Goal: Navigation & Orientation: Find specific page/section

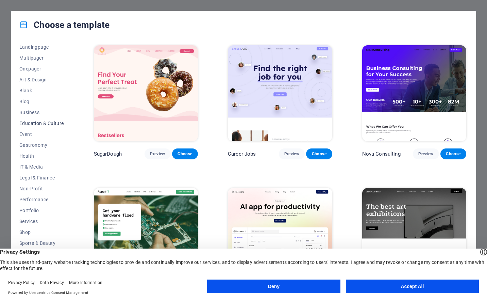
scroll to position [47, 0]
click at [314, 282] on button "Deny" at bounding box center [273, 286] width 133 height 14
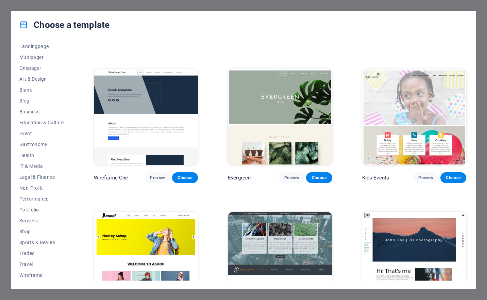
scroll to position [2829, 0]
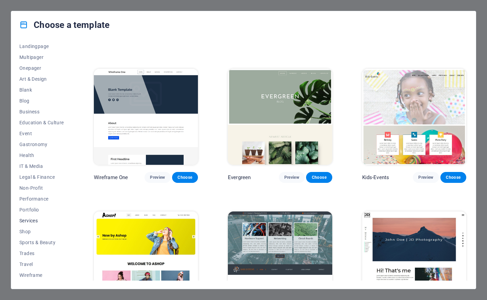
click at [32, 219] on span "Services" at bounding box center [41, 220] width 45 height 5
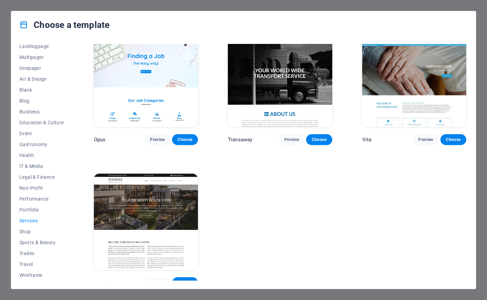
scroll to position [0, 0]
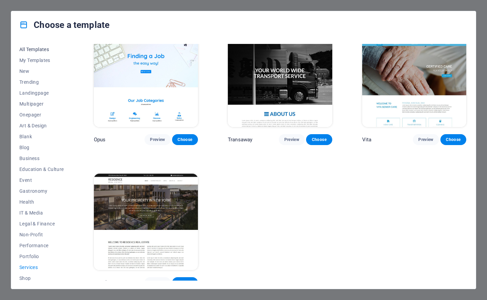
click at [37, 47] on span "All Templates" at bounding box center [41, 49] width 45 height 5
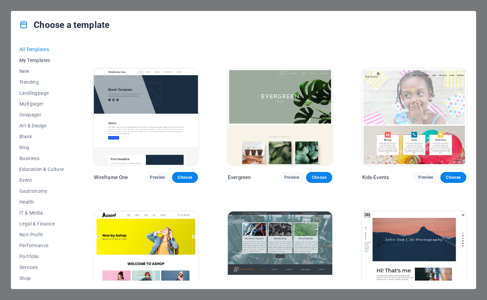
click at [38, 57] on span "My Templates" at bounding box center [41, 59] width 45 height 5
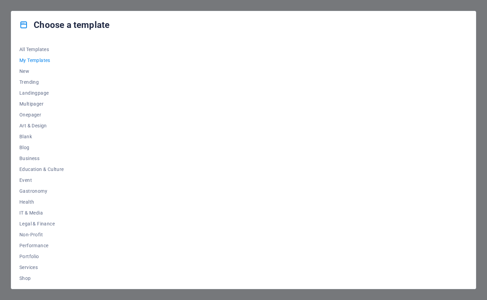
scroll to position [0, 0]
click at [23, 70] on span "New" at bounding box center [41, 70] width 45 height 5
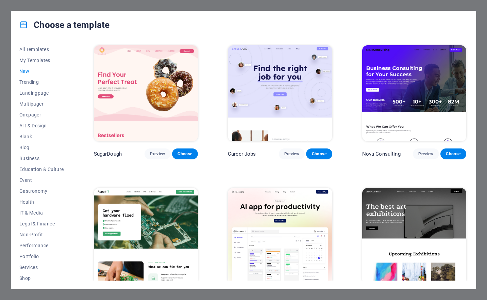
click at [23, 70] on span "New" at bounding box center [41, 70] width 45 height 5
click at [28, 80] on span "Trending" at bounding box center [41, 81] width 45 height 5
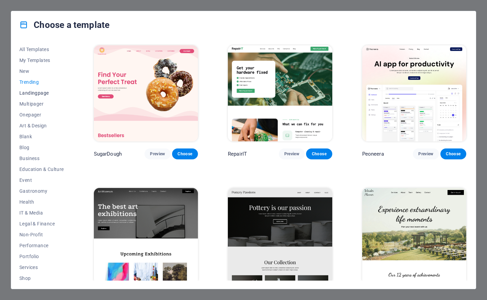
click at [38, 93] on span "Landingpage" at bounding box center [41, 92] width 45 height 5
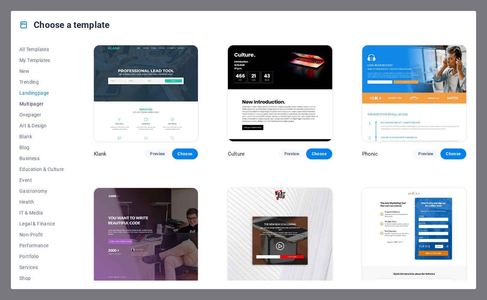
click at [35, 102] on span "Multipager" at bounding box center [41, 103] width 45 height 5
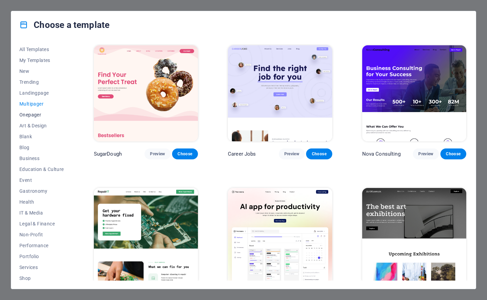
click at [35, 112] on span "Onepager" at bounding box center [41, 114] width 45 height 5
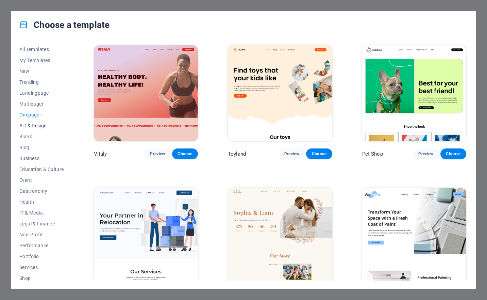
click at [39, 122] on button "Art & Design" at bounding box center [41, 125] width 45 height 11
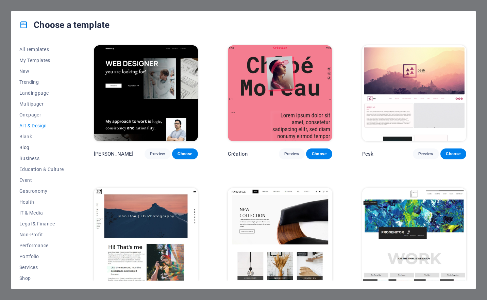
click at [27, 145] on span "Blog" at bounding box center [41, 147] width 45 height 5
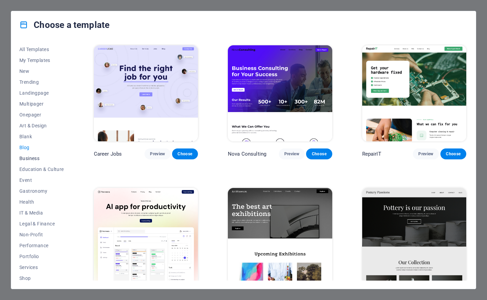
click at [33, 155] on span "Business" at bounding box center [41, 157] width 45 height 5
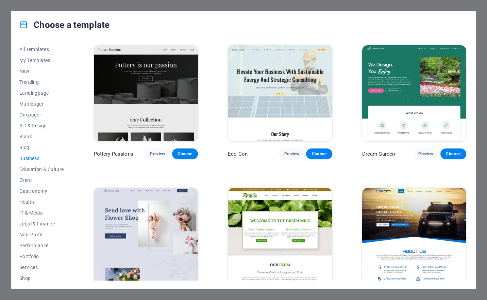
scroll to position [162, 0]
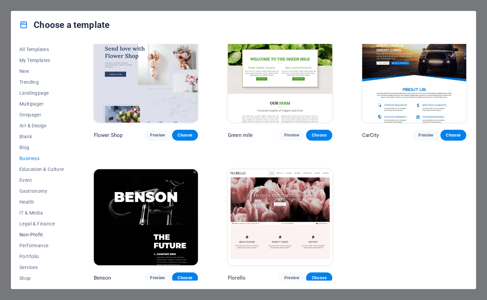
click at [30, 236] on span "Non-Profit" at bounding box center [41, 234] width 45 height 5
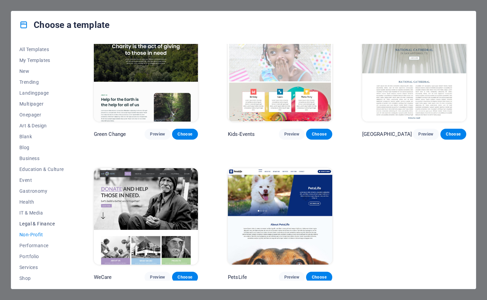
click at [43, 223] on span "Legal & Finance" at bounding box center [41, 223] width 45 height 5
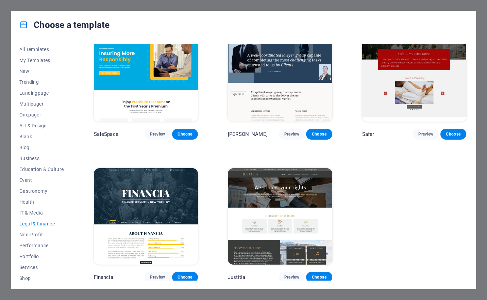
click at [2, 113] on div "Choose a template All Templates My Templates New Trending Landingpage Multipage…" at bounding box center [243, 150] width 487 height 300
click at [128, 5] on div "Choose a template All Templates My Templates New Trending Landingpage Multipage…" at bounding box center [243, 150] width 487 height 300
